Goal: Task Accomplishment & Management: Manage account settings

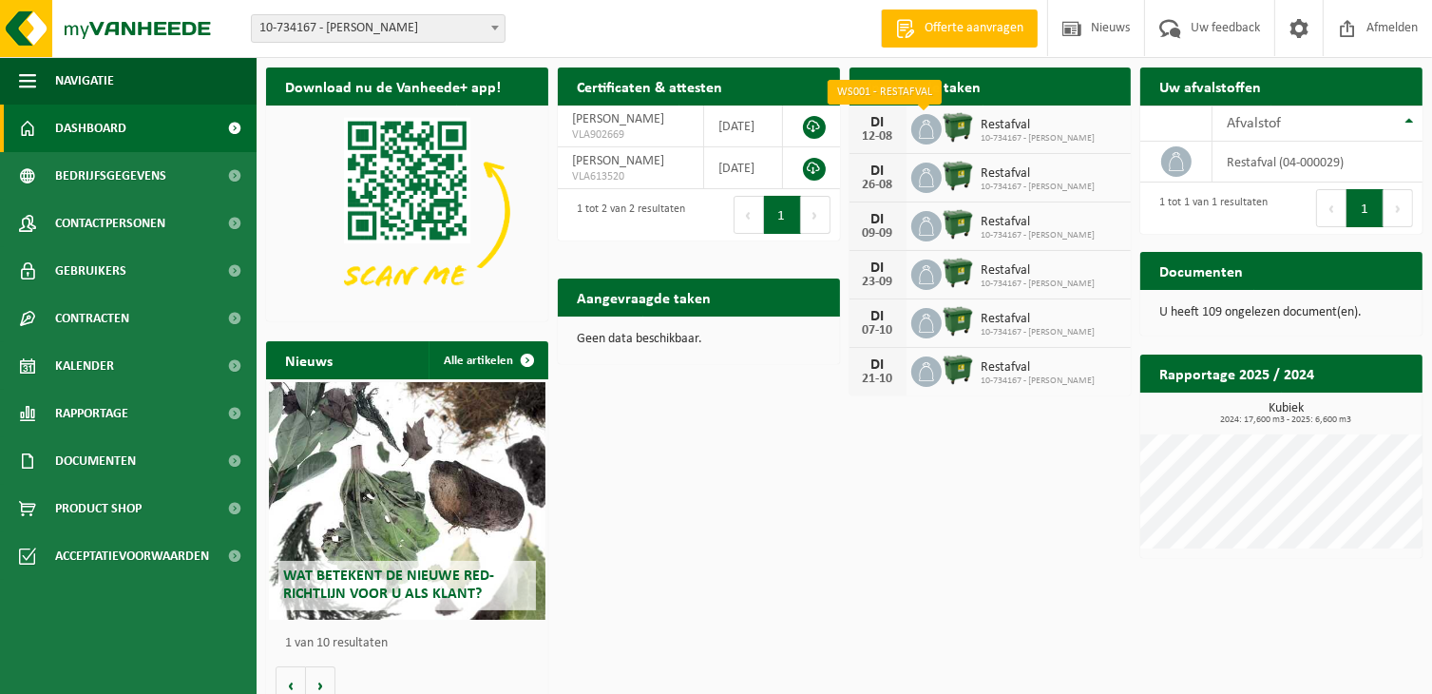
click at [923, 134] on icon at bounding box center [926, 129] width 19 height 19
click at [1008, 130] on span "Restafval" at bounding box center [1038, 125] width 114 height 15
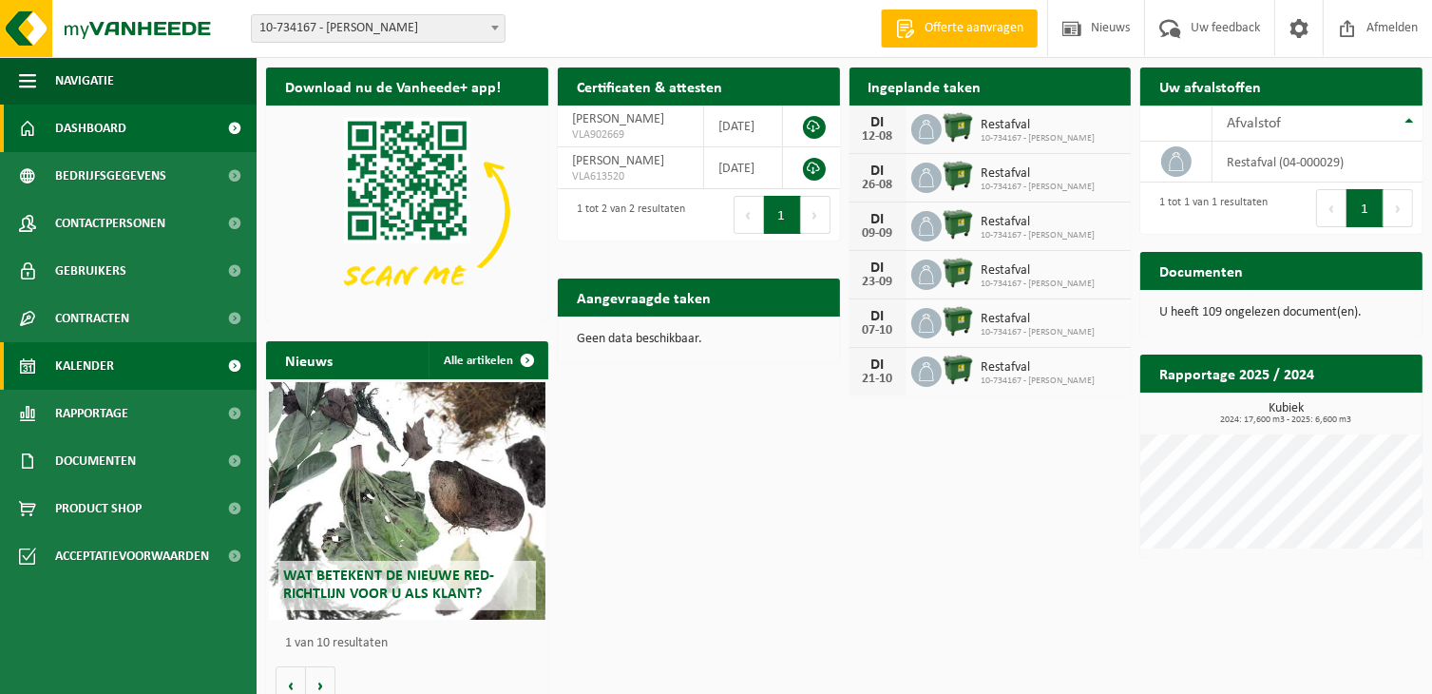
click at [86, 364] on span "Kalender" at bounding box center [84, 366] width 59 height 48
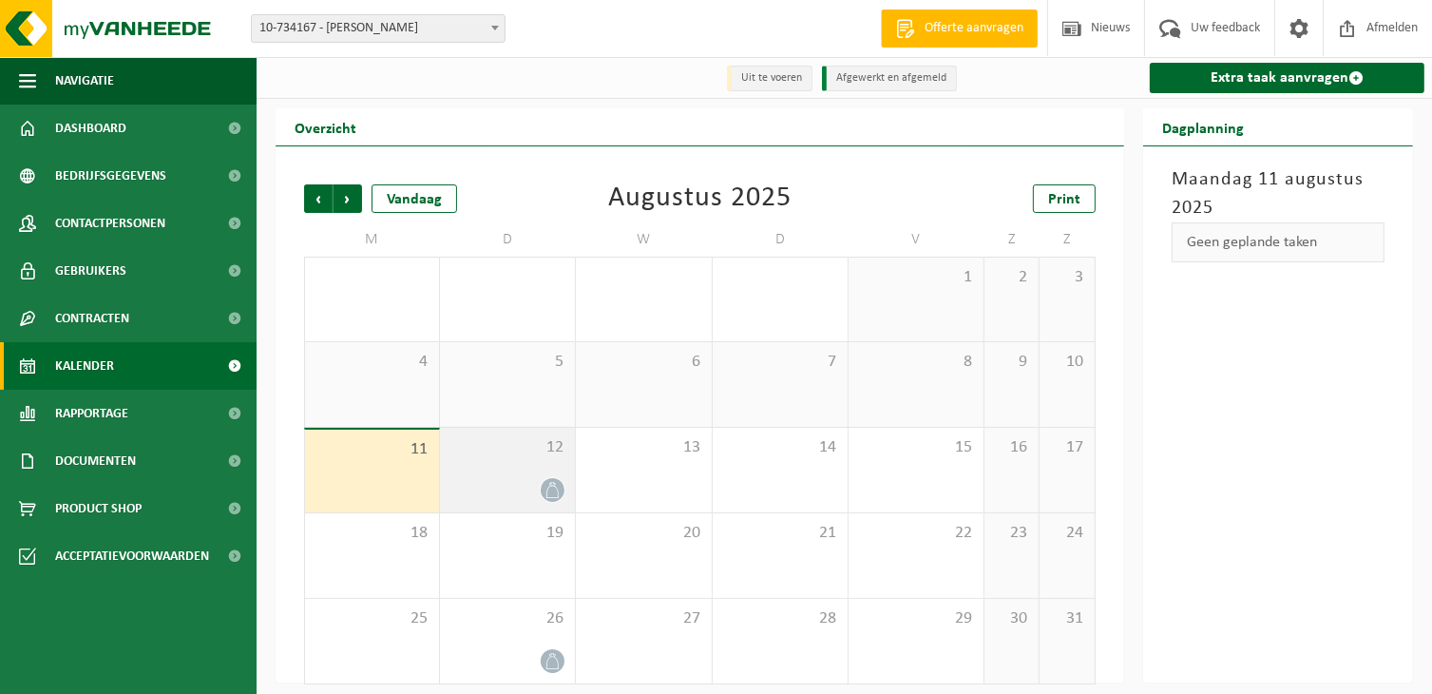
click at [495, 474] on div "12" at bounding box center [507, 470] width 135 height 85
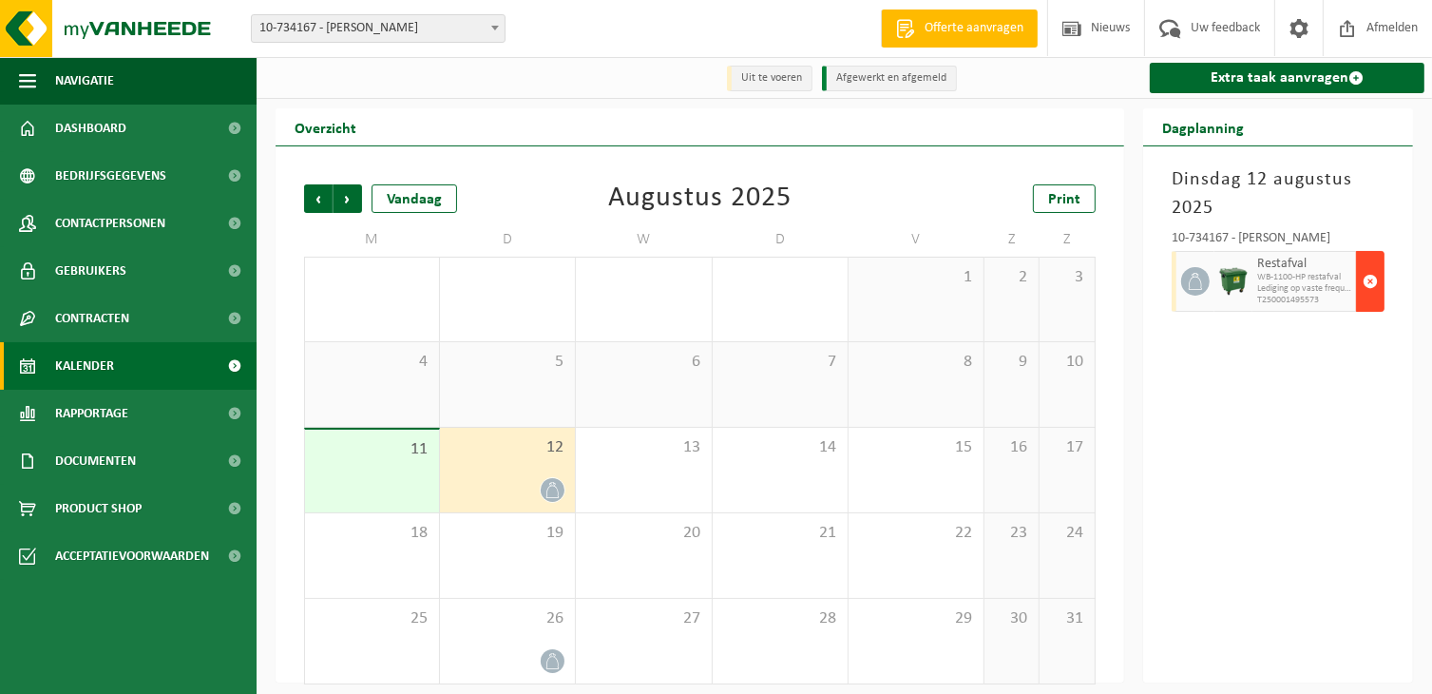
click at [1370, 285] on span "button" at bounding box center [1369, 281] width 15 height 38
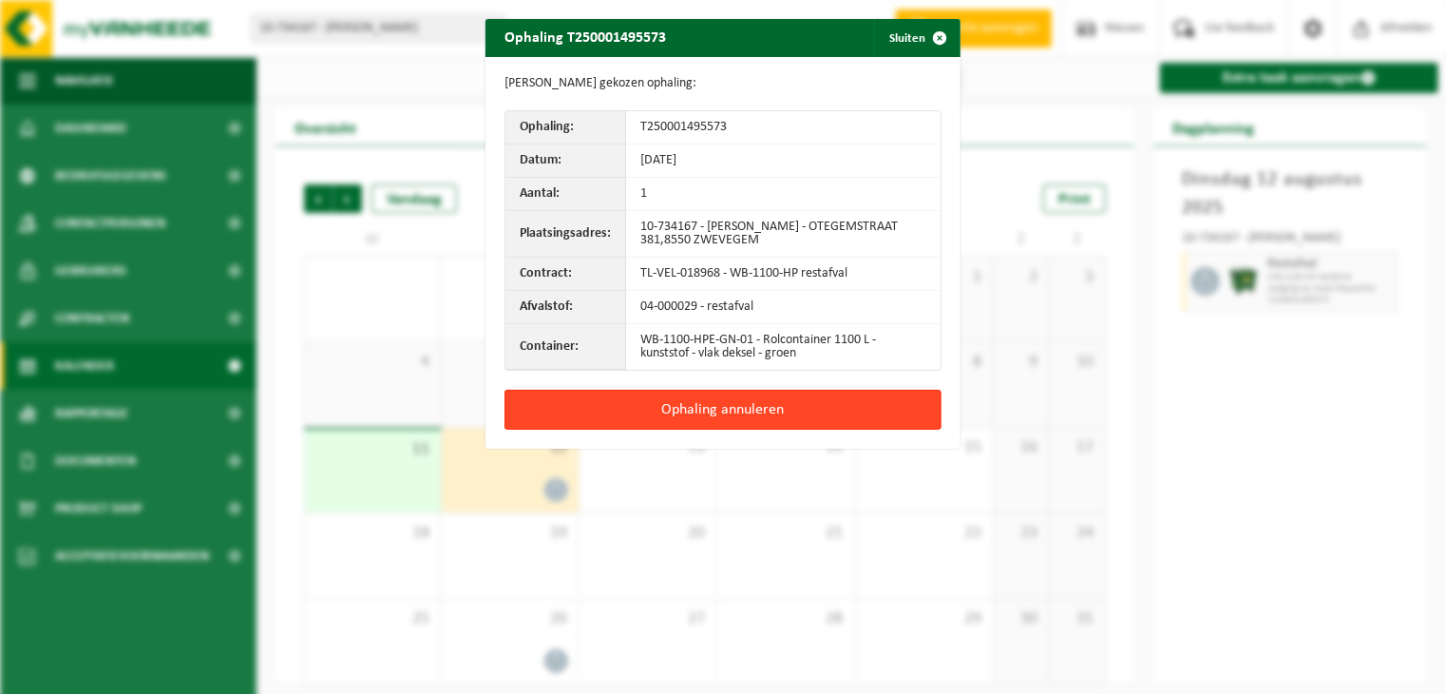
click at [757, 404] on button "Ophaling annuleren" at bounding box center [722, 410] width 437 height 40
